Goal: Transaction & Acquisition: Book appointment/travel/reservation

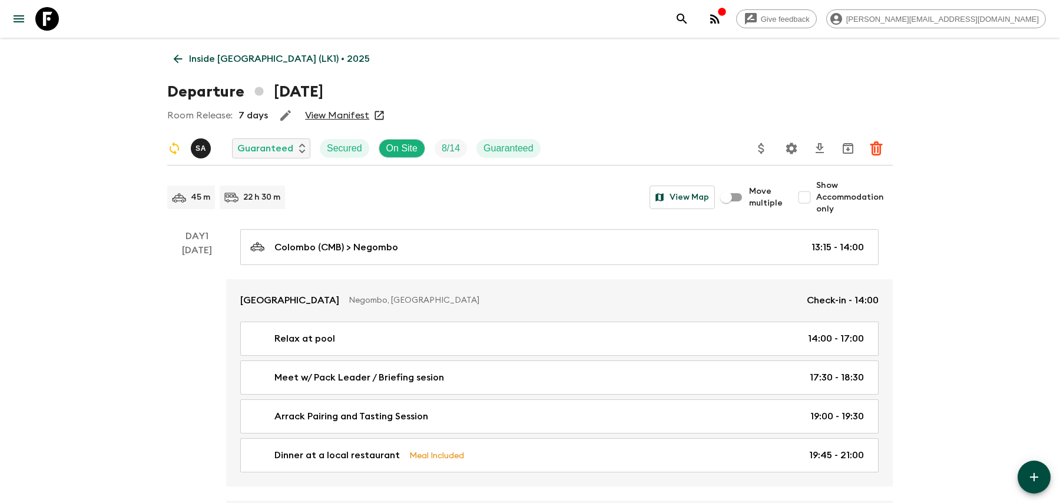
click at [687, 19] on icon "search adventures" at bounding box center [682, 19] width 10 height 10
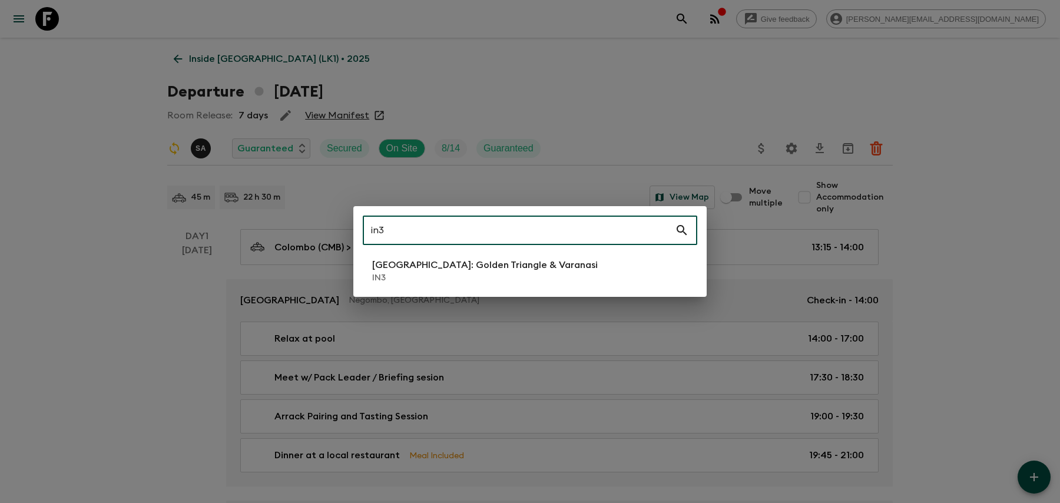
type input "in3"
click at [590, 260] on li "[GEOGRAPHIC_DATA]: Golden Triangle & [GEOGRAPHIC_DATA] IN3" at bounding box center [530, 270] width 335 height 33
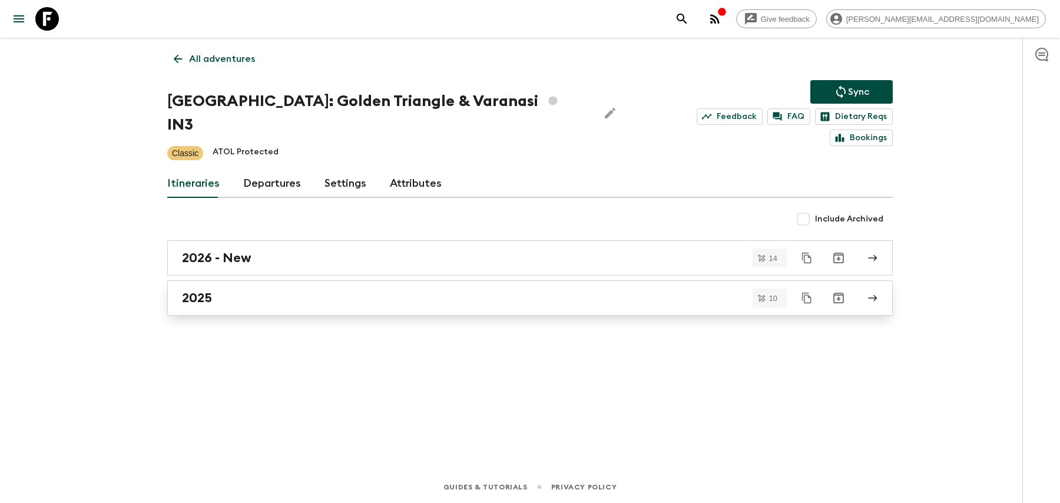
click at [569, 290] on div "2025" at bounding box center [519, 297] width 674 height 15
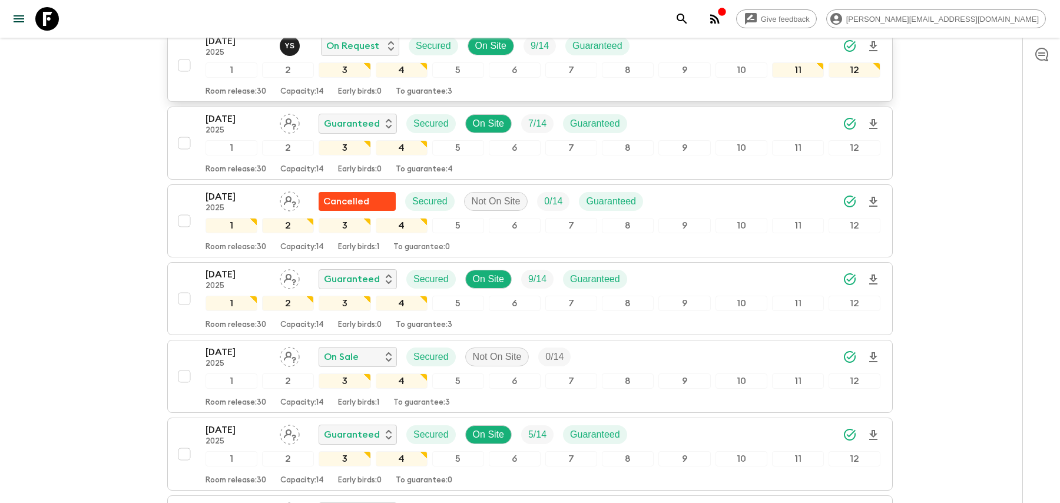
scroll to position [110, 0]
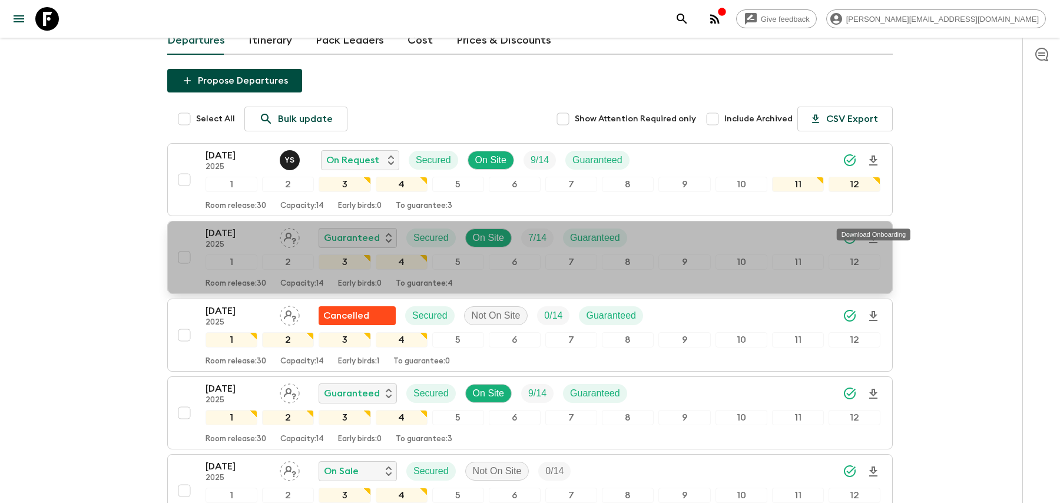
click at [875, 231] on icon "Download Onboarding" at bounding box center [873, 238] width 14 height 14
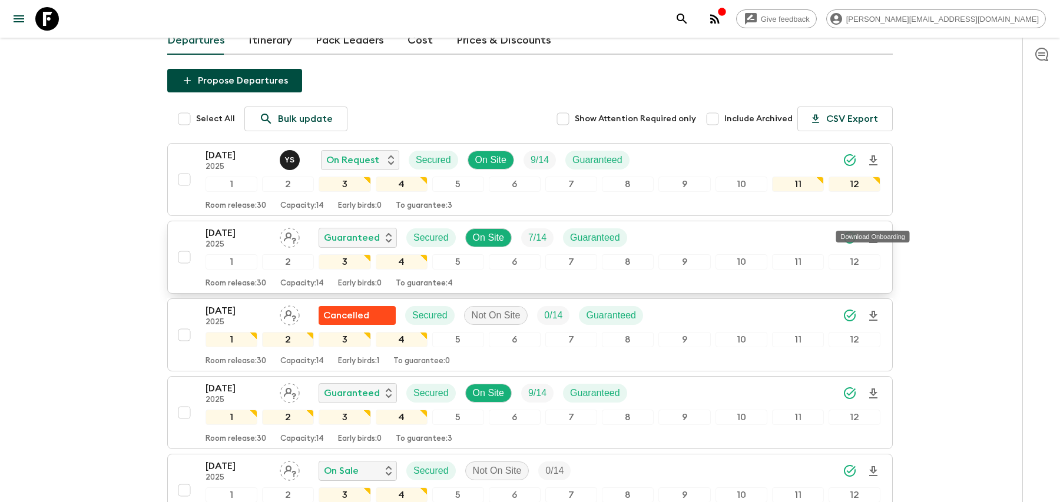
click at [872, 233] on icon "Download Onboarding" at bounding box center [873, 238] width 8 height 10
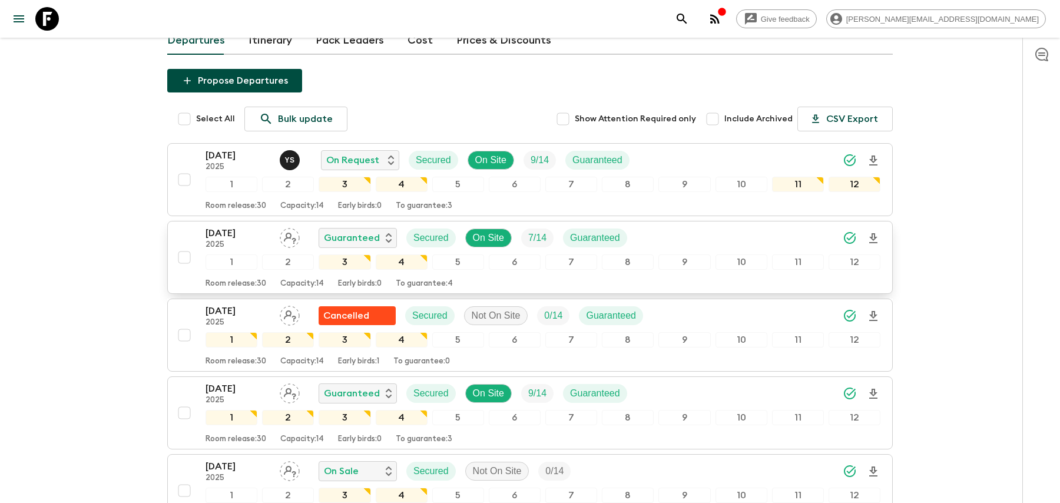
click at [694, 22] on button "search adventures" at bounding box center [682, 19] width 24 height 24
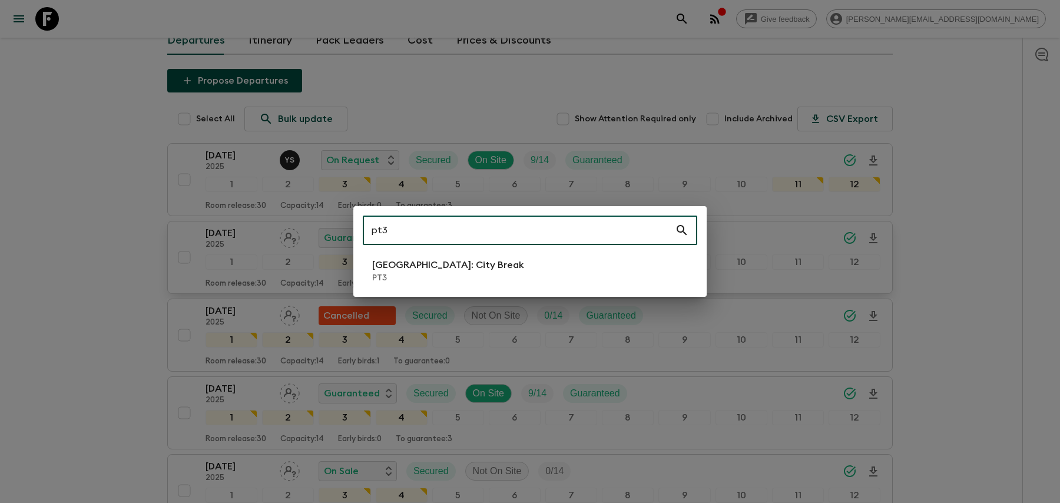
type input "pt3"
click at [418, 274] on p "PT3" at bounding box center [448, 278] width 152 height 12
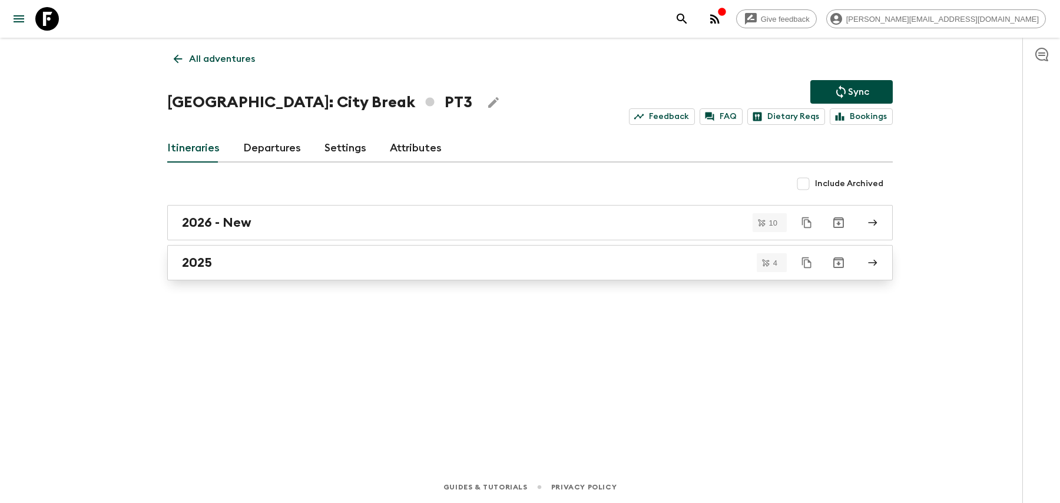
click at [416, 271] on link "2025" at bounding box center [530, 262] width 726 height 35
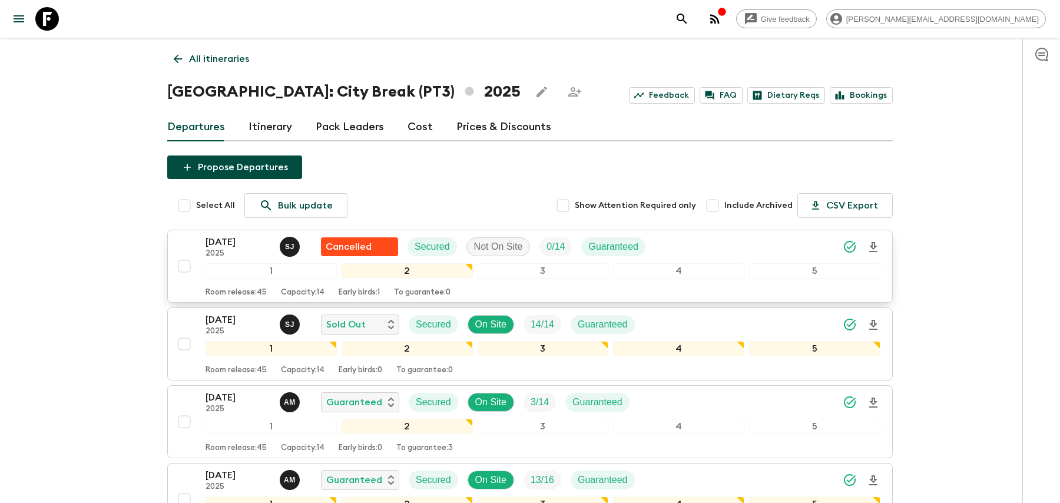
scroll to position [136, 0]
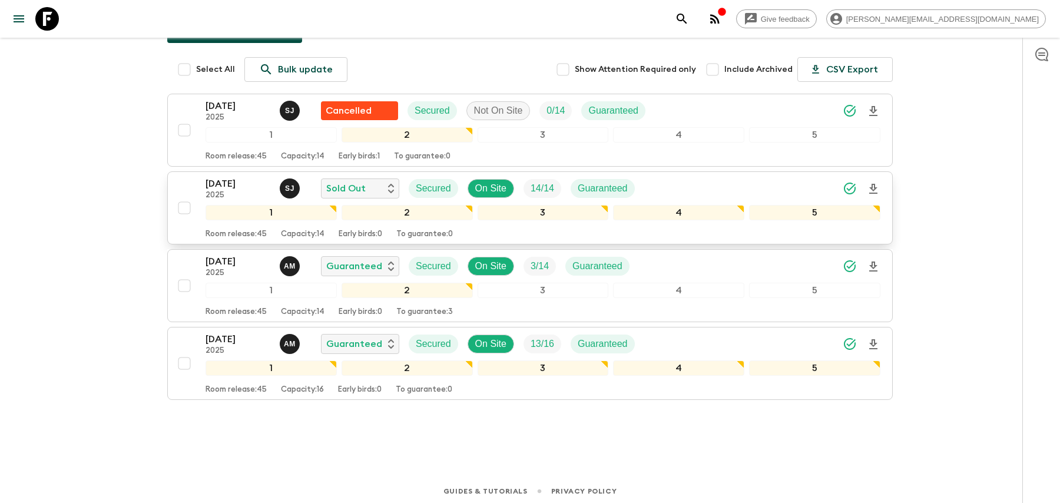
click at [770, 177] on div "[DATE] 2025 [PERSON_NAME] Sold Out Secured On Site 14 / 14 Guaranteed" at bounding box center [543, 189] width 675 height 24
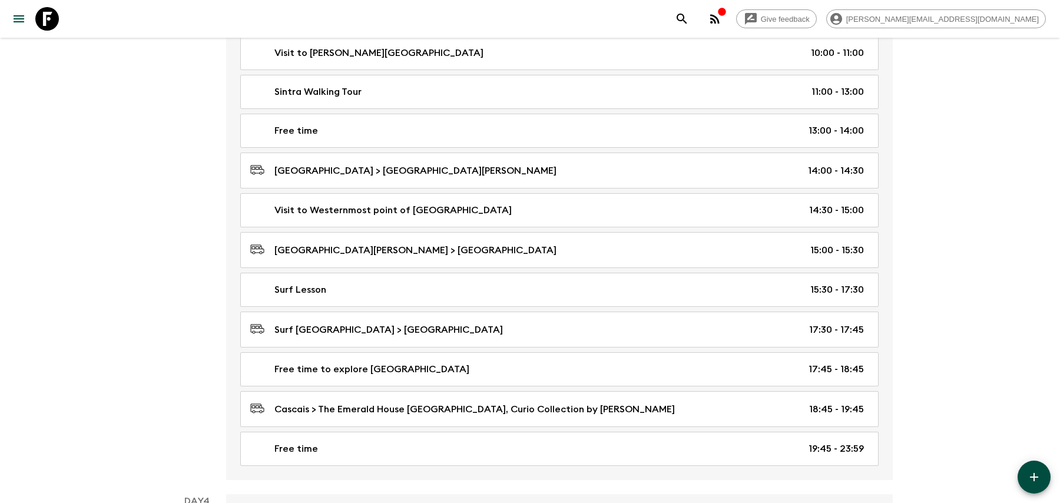
scroll to position [985, 0]
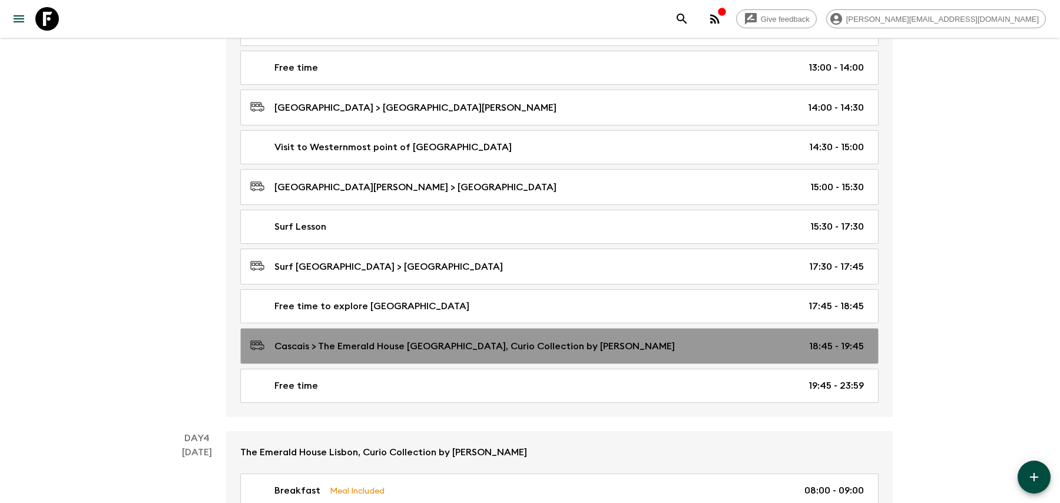
click at [549, 339] on p "Cascais > The Emerald House [GEOGRAPHIC_DATA], Curio Collection by [PERSON_NAME]" at bounding box center [474, 346] width 400 height 14
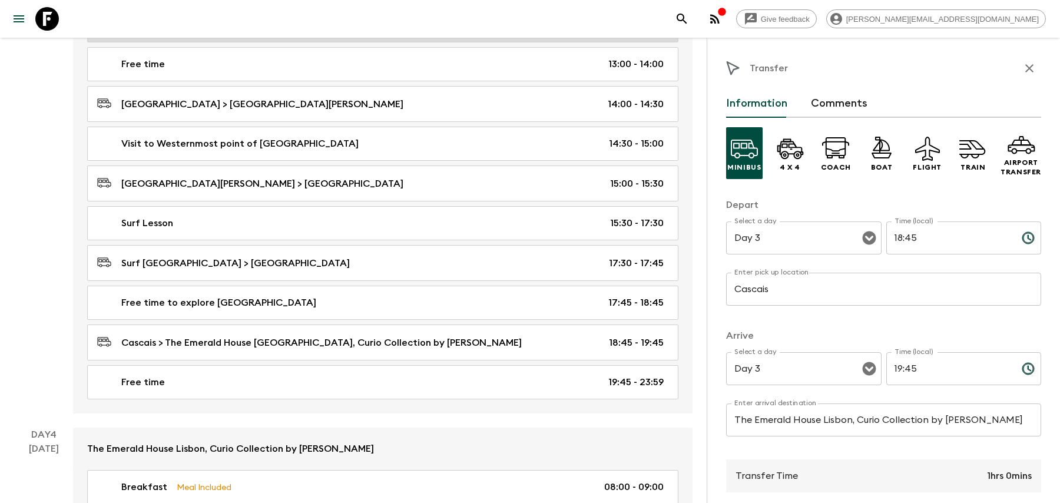
scroll to position [1047, 0]
